Goal: Task Accomplishment & Management: Use online tool/utility

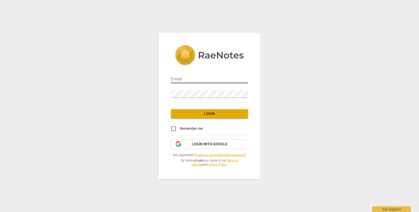
click at [210, 78] on input "email" at bounding box center [209, 79] width 77 height 7
type input "fernandocel@gmail.com"
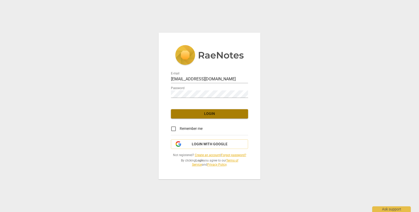
click at [221, 112] on span "Login" at bounding box center [209, 113] width 69 height 5
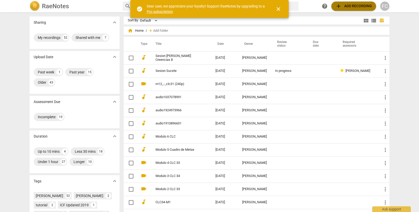
click at [356, 4] on span "add Add recording" at bounding box center [354, 6] width 37 height 6
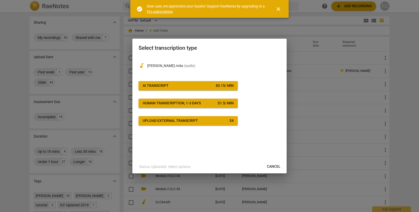
click at [181, 84] on span "AI Transcript $ 0.15 / min" at bounding box center [188, 85] width 91 height 5
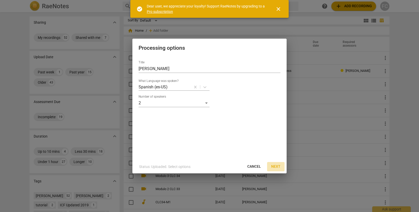
click at [278, 166] on span "Next" at bounding box center [275, 166] width 9 height 5
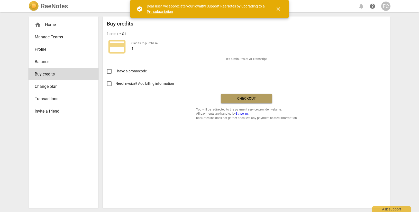
click at [252, 97] on span "Checkout" at bounding box center [246, 98] width 43 height 5
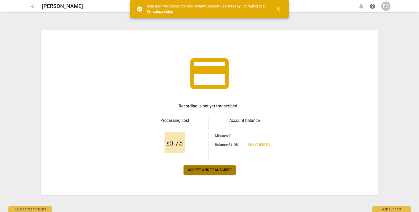
click at [215, 171] on span "Accept and transcribe" at bounding box center [210, 169] width 44 height 5
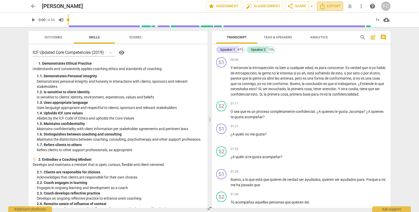
click at [331, 7] on span "Export" at bounding box center [330, 6] width 22 height 6
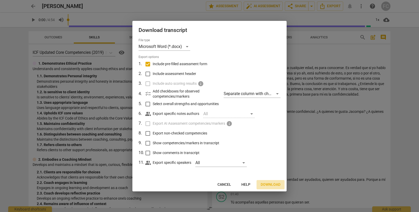
click at [272, 183] on span "Download" at bounding box center [271, 184] width 20 height 5
